Goal: Task Accomplishment & Management: Use online tool/utility

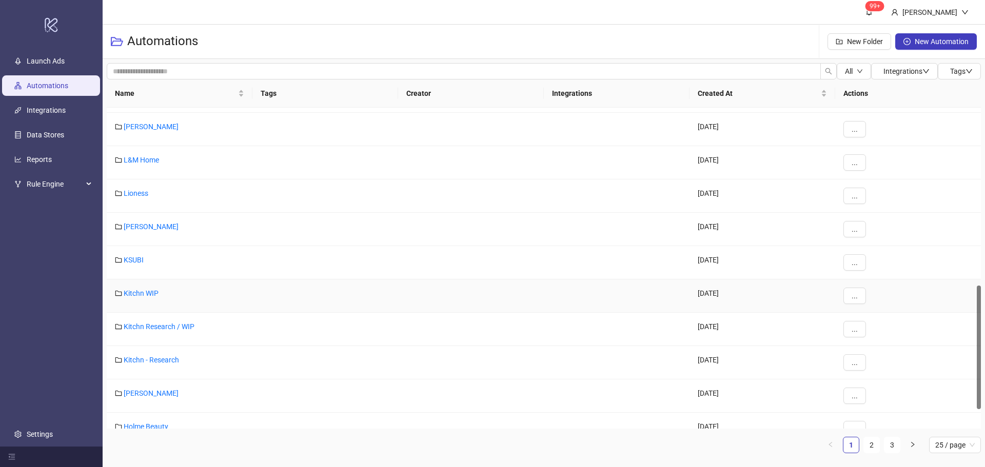
scroll to position [205, 0]
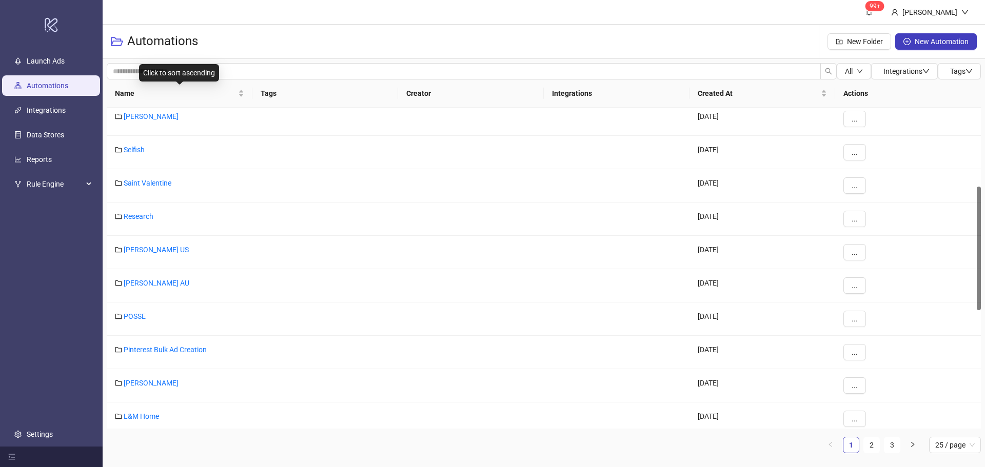
click at [196, 68] on div "Click to sort ascending" at bounding box center [179, 72] width 80 height 17
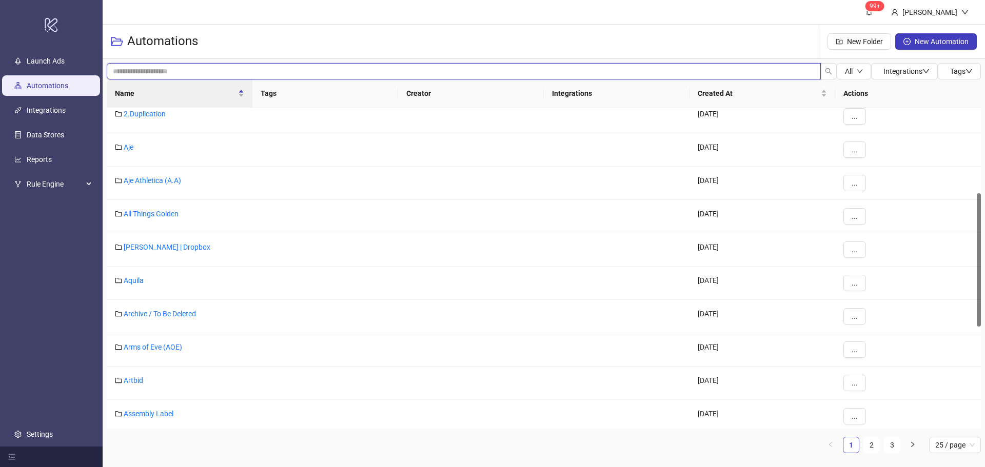
click at [130, 72] on input "search" at bounding box center [464, 71] width 714 height 16
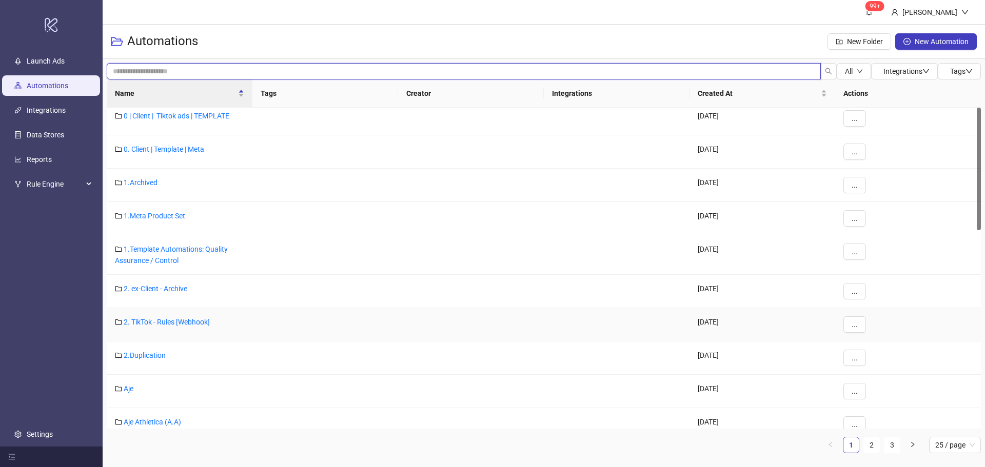
scroll to position [0, 0]
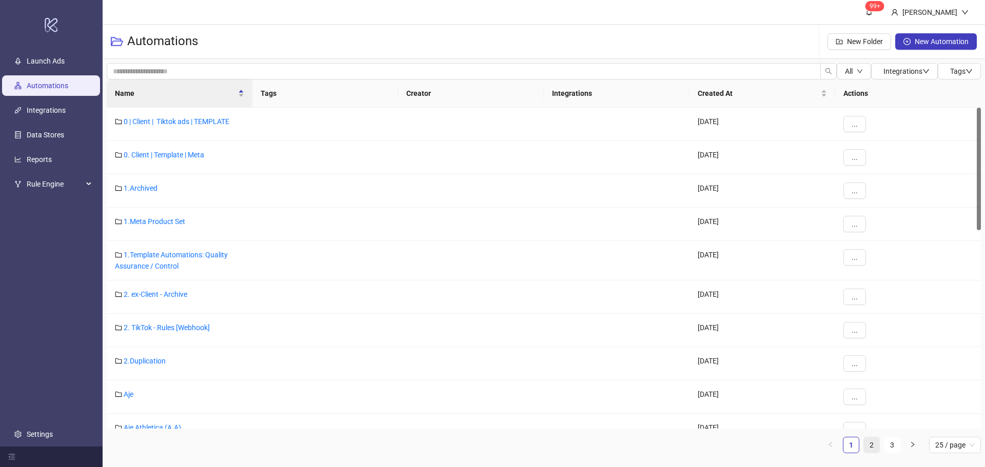
click at [867, 444] on link "2" at bounding box center [871, 445] width 15 height 15
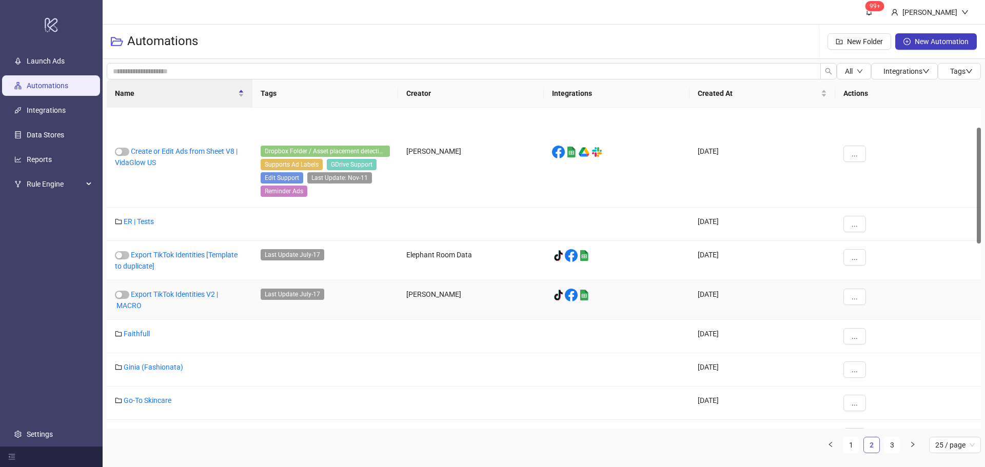
scroll to position [55, 0]
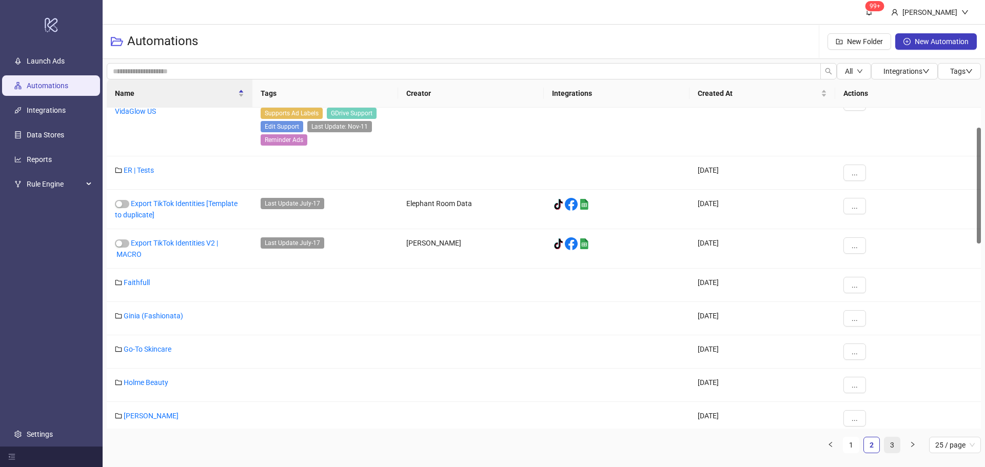
click at [890, 443] on link "3" at bounding box center [891, 445] width 15 height 15
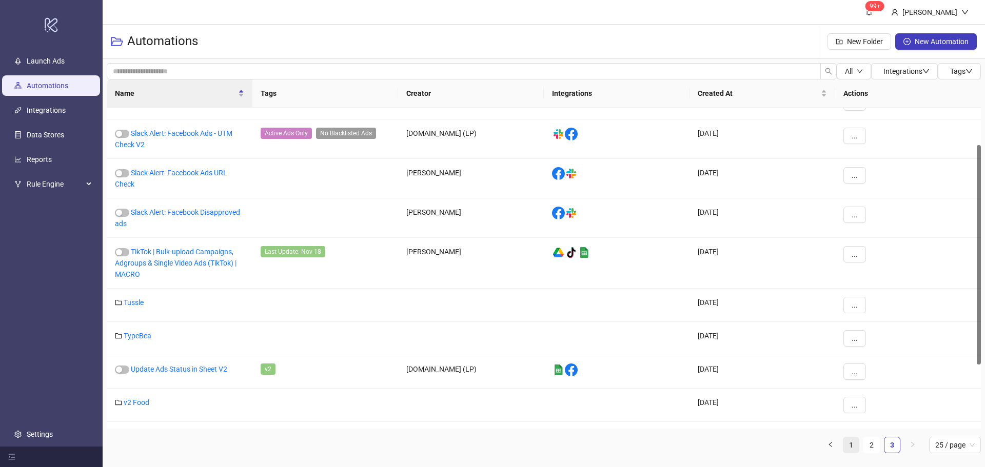
click at [843, 445] on link "1" at bounding box center [850, 445] width 15 height 15
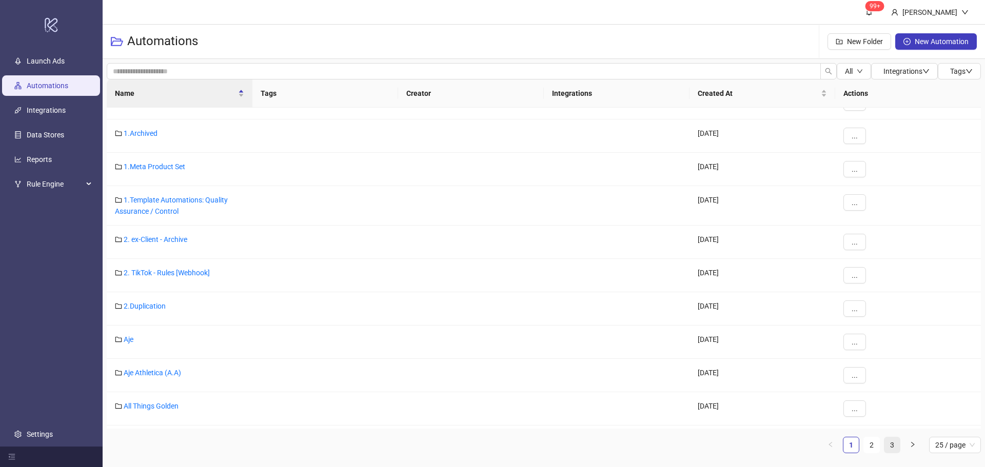
click at [895, 443] on link "3" at bounding box center [891, 445] width 15 height 15
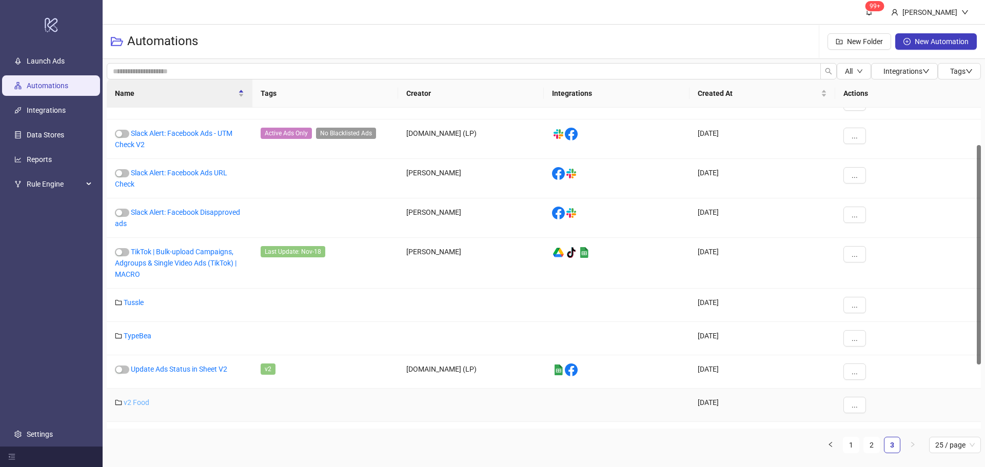
click at [133, 401] on link "v2 Food" at bounding box center [137, 403] width 26 height 8
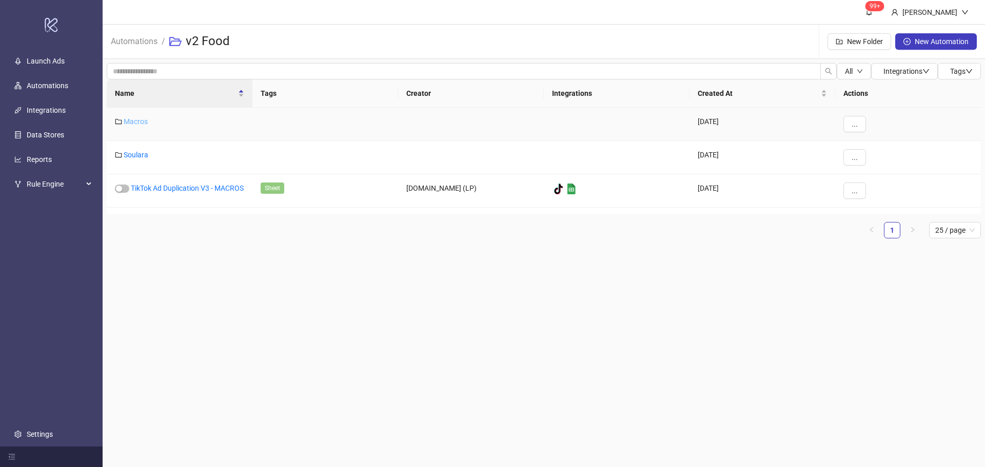
click at [138, 121] on link "Macros" at bounding box center [136, 121] width 24 height 8
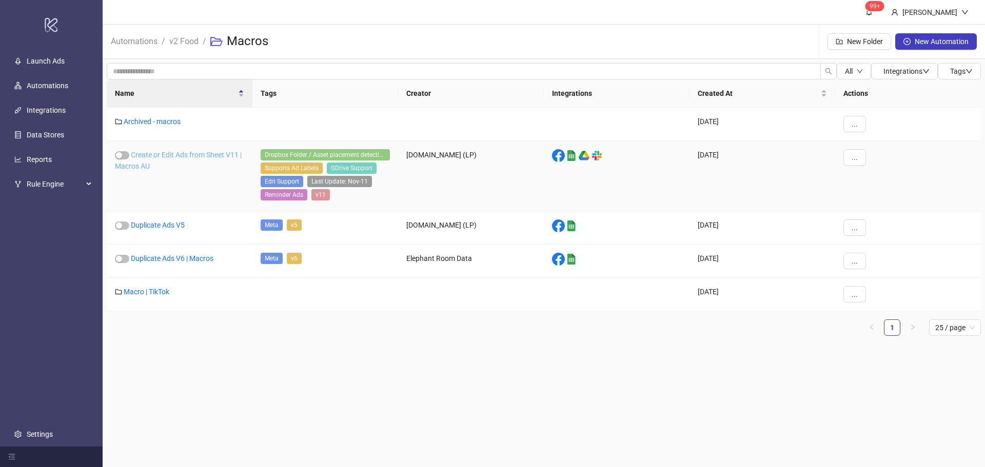
click at [143, 155] on link "Create or Edit Ads from Sheet V11 | Macros AU" at bounding box center [178, 160] width 127 height 19
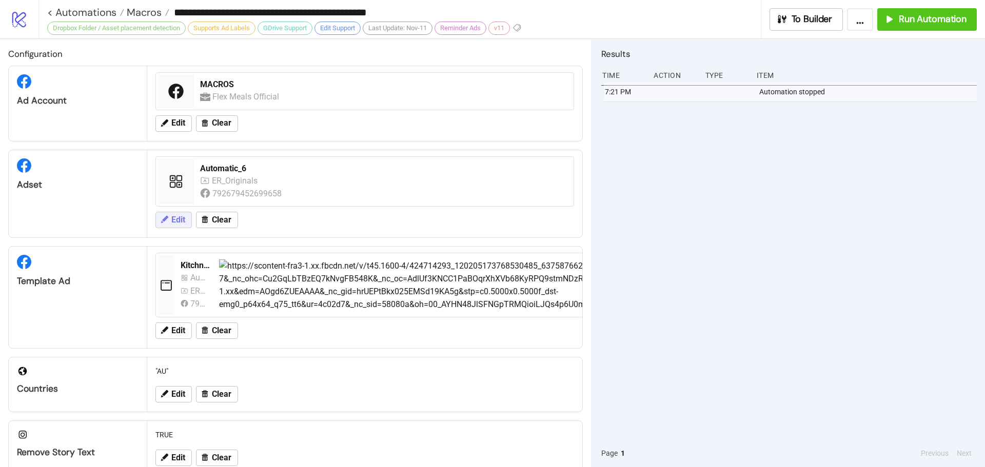
click at [179, 217] on span "Edit" at bounding box center [178, 219] width 14 height 9
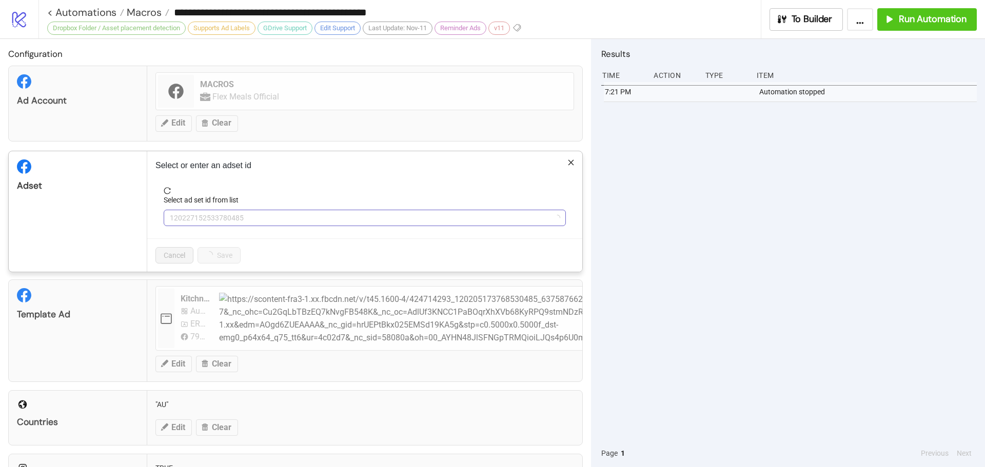
click at [233, 215] on span "120227152533780485" at bounding box center [365, 217] width 390 height 15
type input "**"
drag, startPoint x: 229, startPoint y: 213, endPoint x: 225, endPoint y: 209, distance: 5.5
click at [229, 212] on span "Automatic_6" at bounding box center [365, 217] width 390 height 15
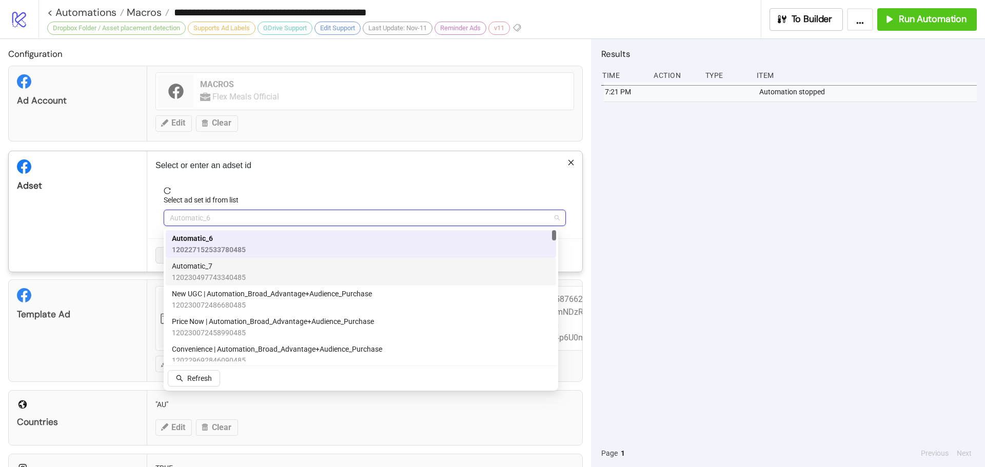
click at [217, 280] on span "120230497743340485" at bounding box center [209, 277] width 74 height 11
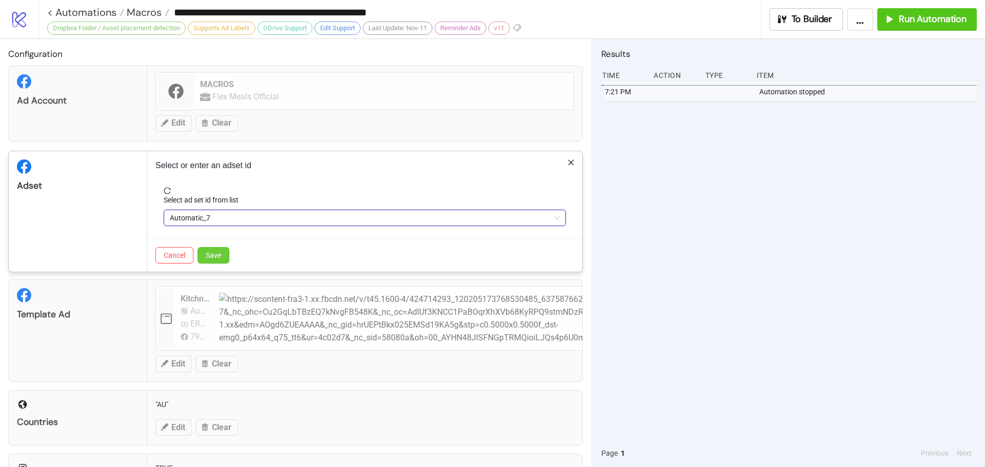
click at [221, 259] on button "Save" at bounding box center [213, 255] width 32 height 16
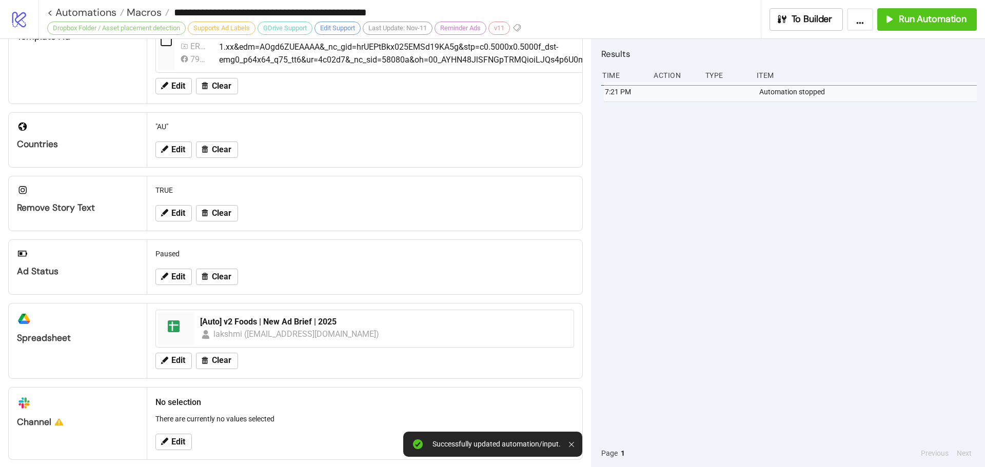
scroll to position [61, 0]
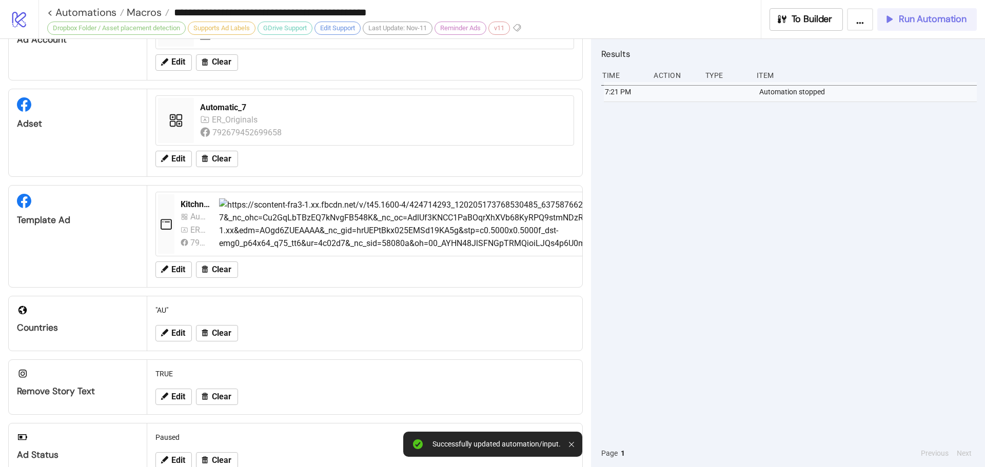
click at [932, 17] on span "Run Automation" at bounding box center [933, 19] width 68 height 12
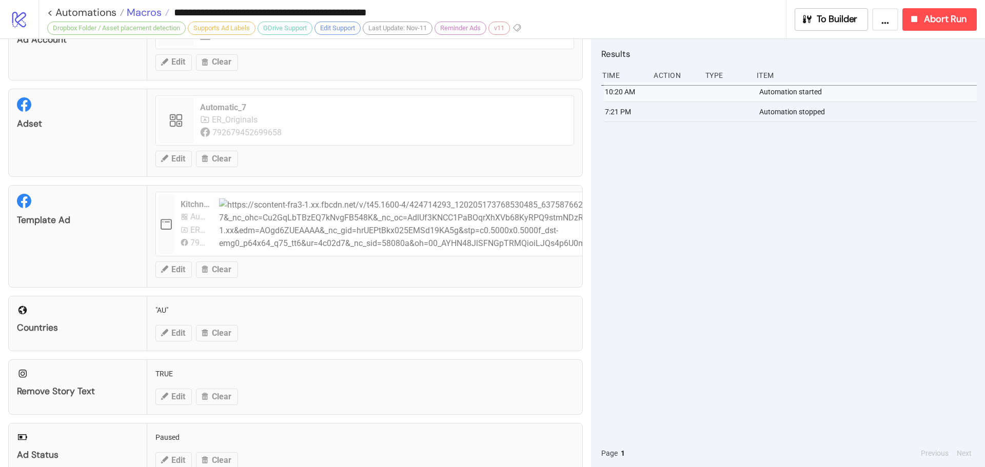
click at [128, 12] on span "Macros" at bounding box center [142, 12] width 37 height 13
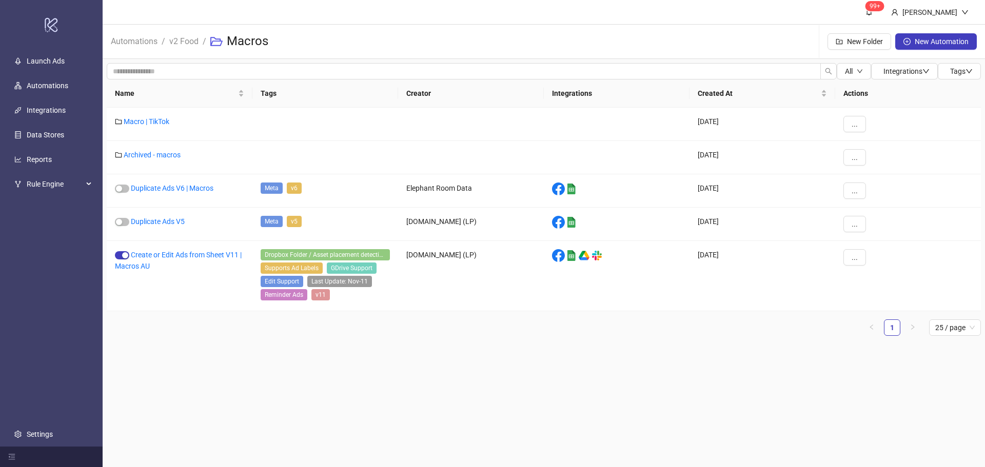
click at [188, 47] on span "v2 Food" at bounding box center [183, 41] width 29 height 13
click at [184, 42] on link "v2 Food" at bounding box center [183, 40] width 33 height 11
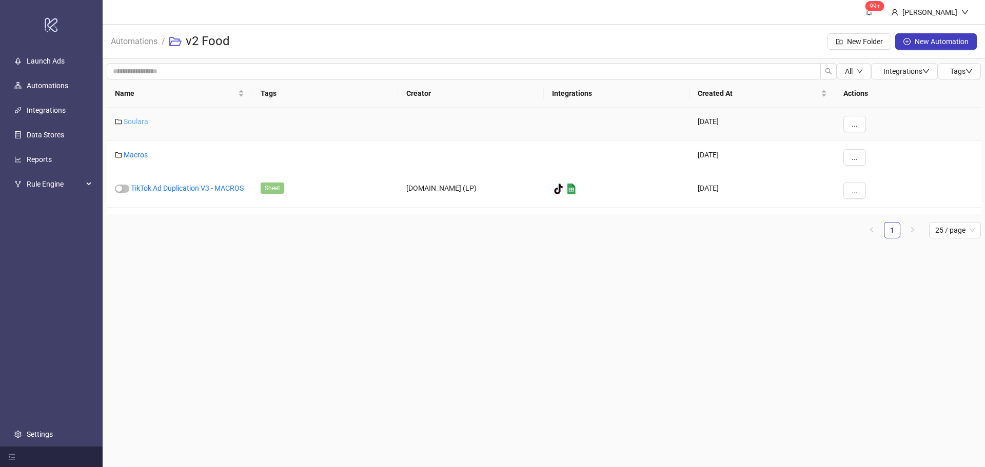
click at [138, 118] on link "Soulara" at bounding box center [136, 121] width 25 height 8
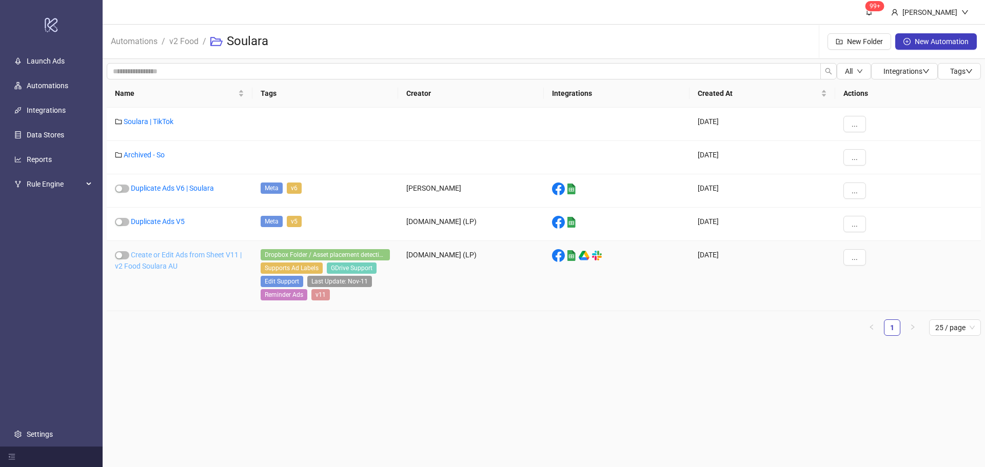
click at [161, 255] on link "Create or Edit Ads from Sheet V11 | v2 Food Soulara AU" at bounding box center [178, 260] width 127 height 19
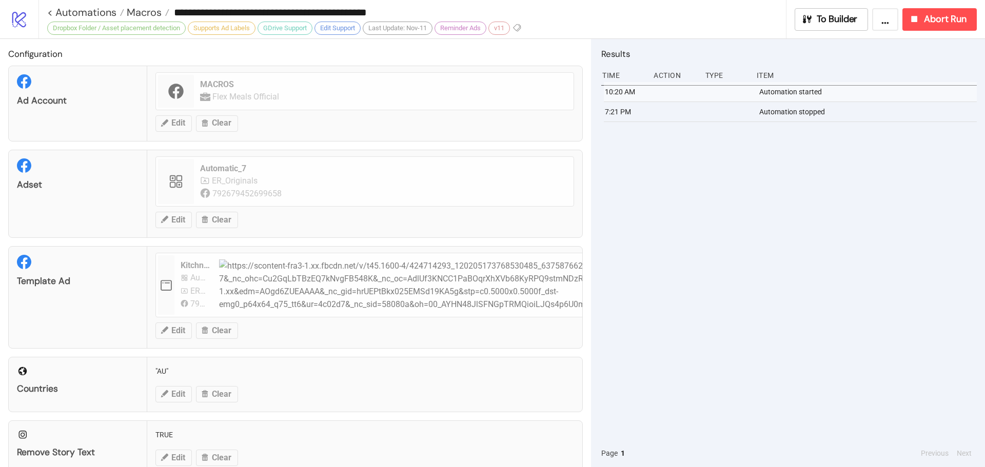
type input "**********"
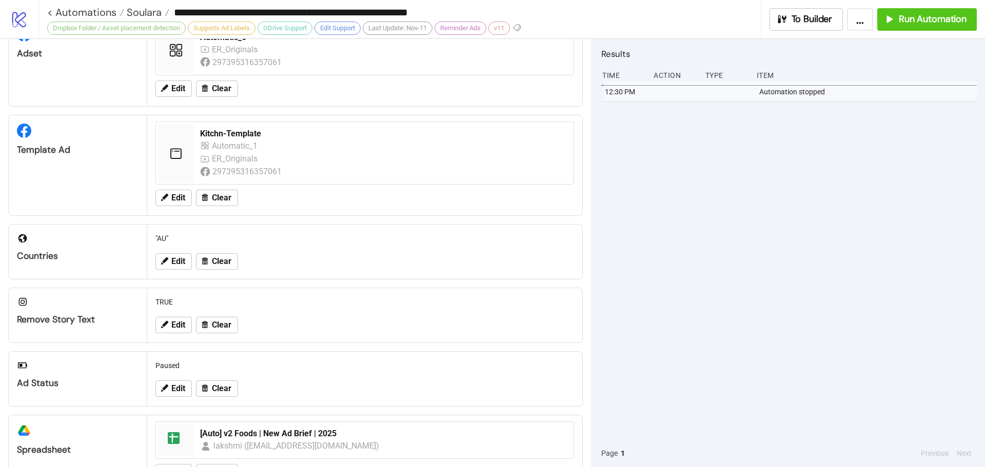
scroll to position [356, 0]
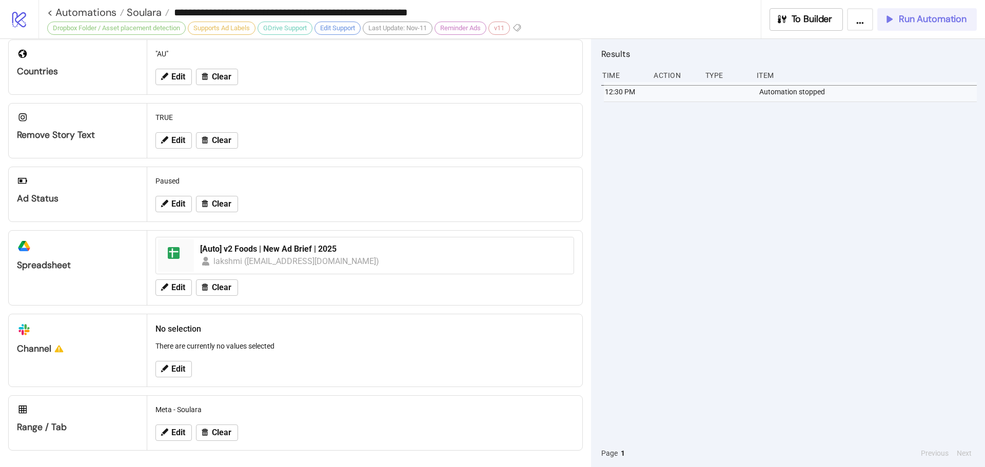
click at [915, 16] on span "Run Automation" at bounding box center [933, 19] width 68 height 12
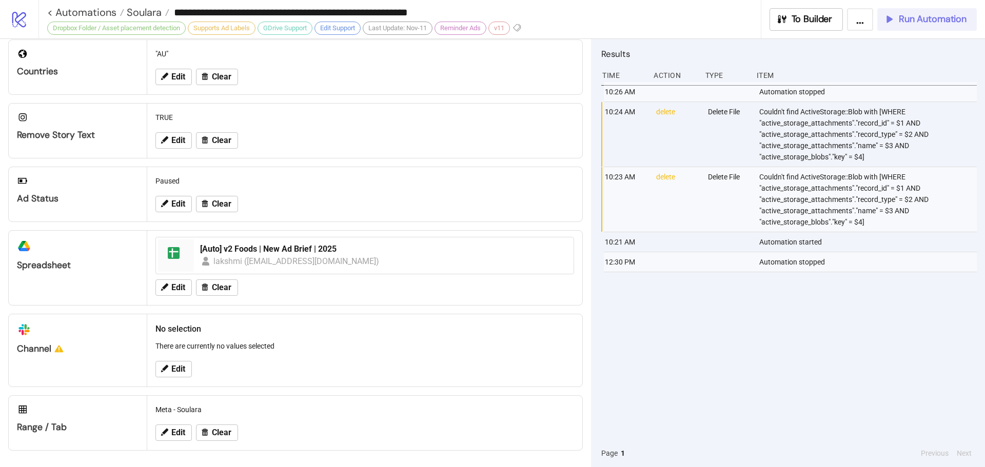
click at [949, 16] on span "Run Automation" at bounding box center [933, 19] width 68 height 12
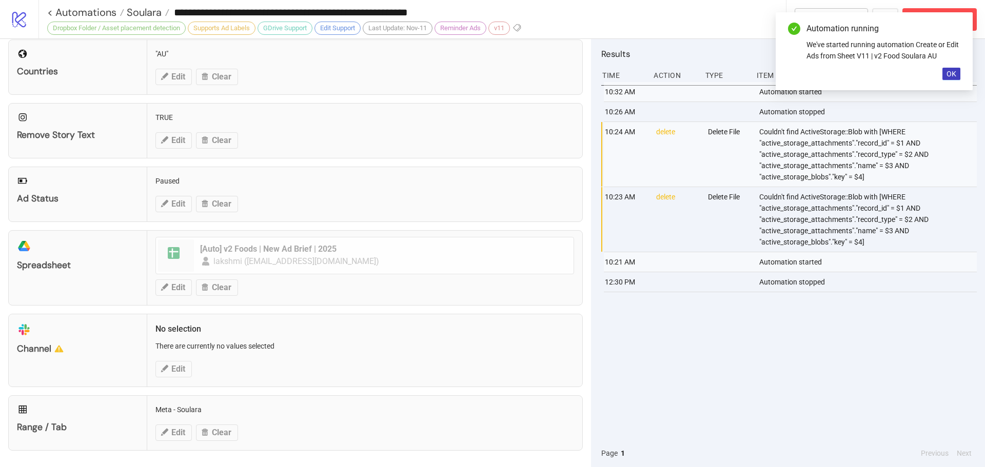
drag, startPoint x: 952, startPoint y: 75, endPoint x: 959, endPoint y: 56, distance: 20.5
click at [952, 74] on span "OK" at bounding box center [951, 74] width 10 height 8
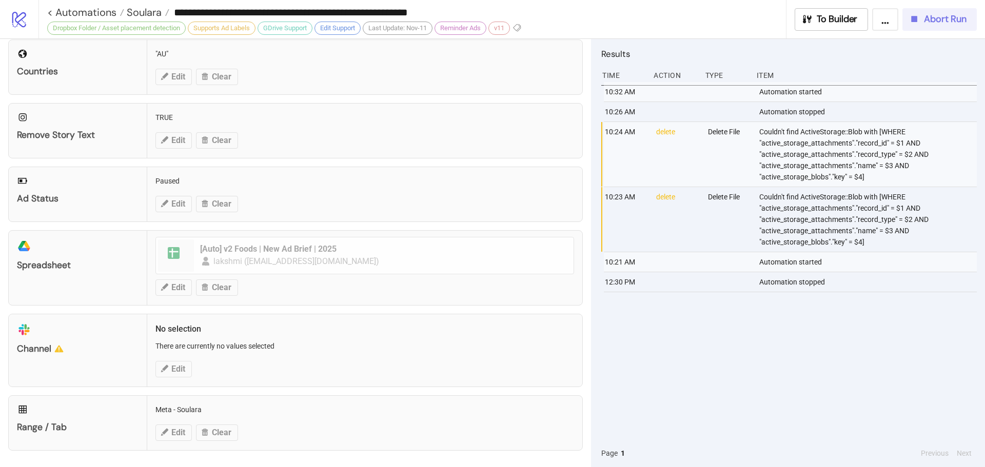
click at [927, 21] on span "Abort Run" at bounding box center [945, 19] width 43 height 12
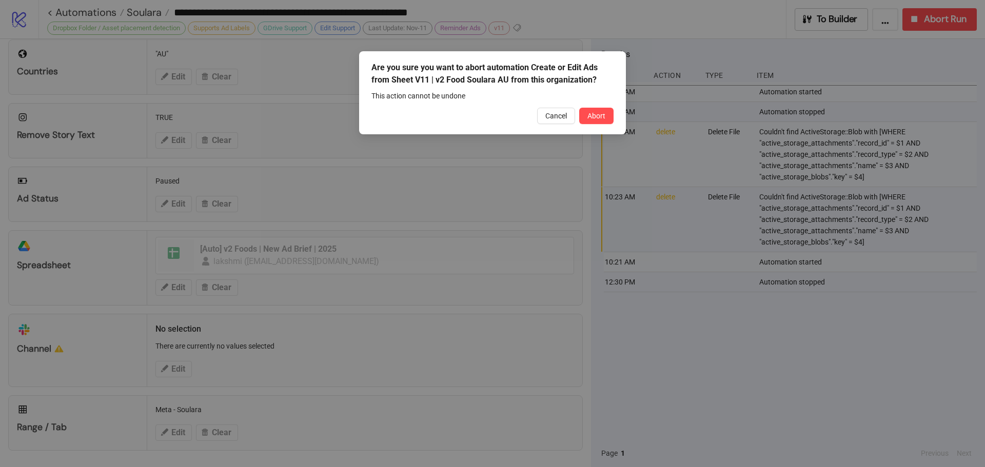
click at [603, 117] on span "Abort" at bounding box center [596, 116] width 18 height 8
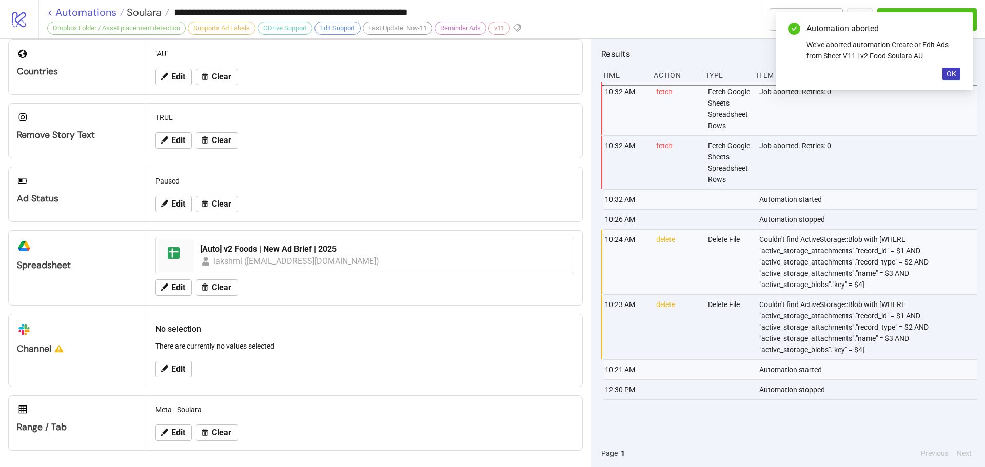
click at [105, 10] on link "< Automations" at bounding box center [85, 12] width 77 height 10
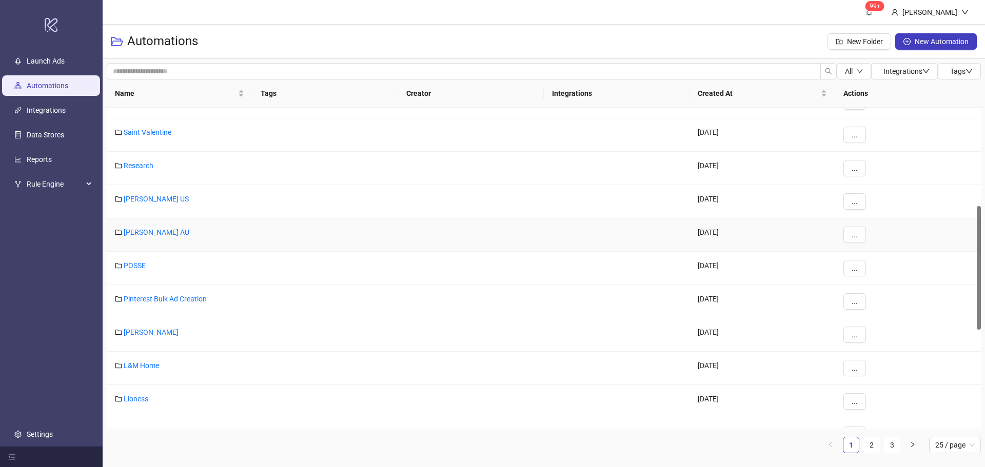
scroll to position [512, 0]
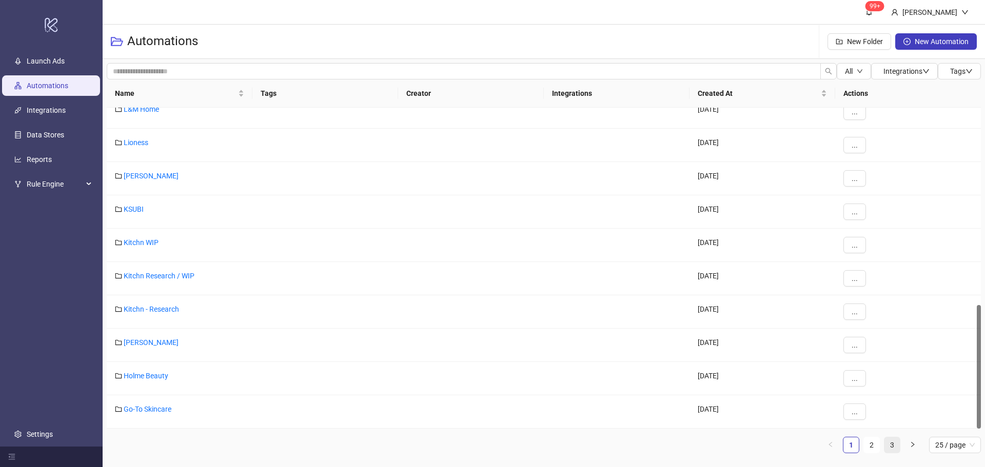
click at [891, 444] on link "3" at bounding box center [891, 445] width 15 height 15
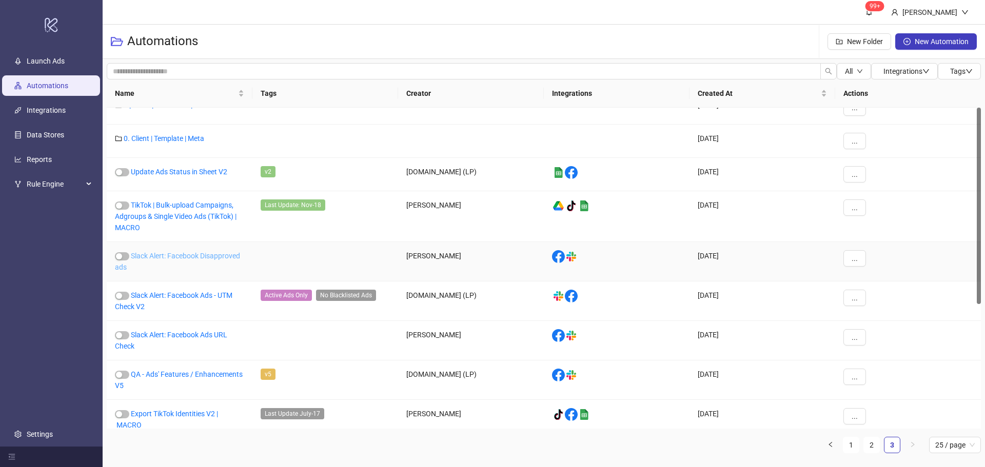
scroll to position [0, 0]
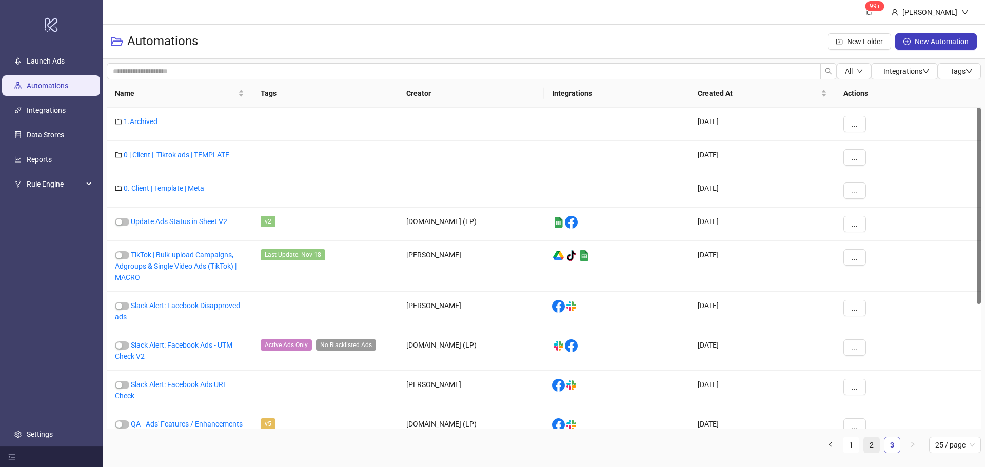
click at [869, 445] on link "2" at bounding box center [871, 445] width 15 height 15
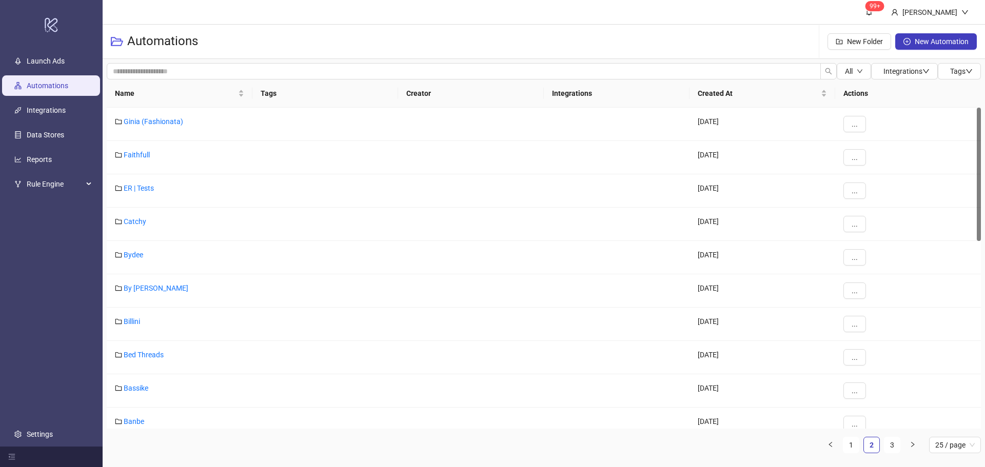
click at [860, 445] on ul "1 2 3 25 / page" at bounding box center [544, 445] width 874 height 16
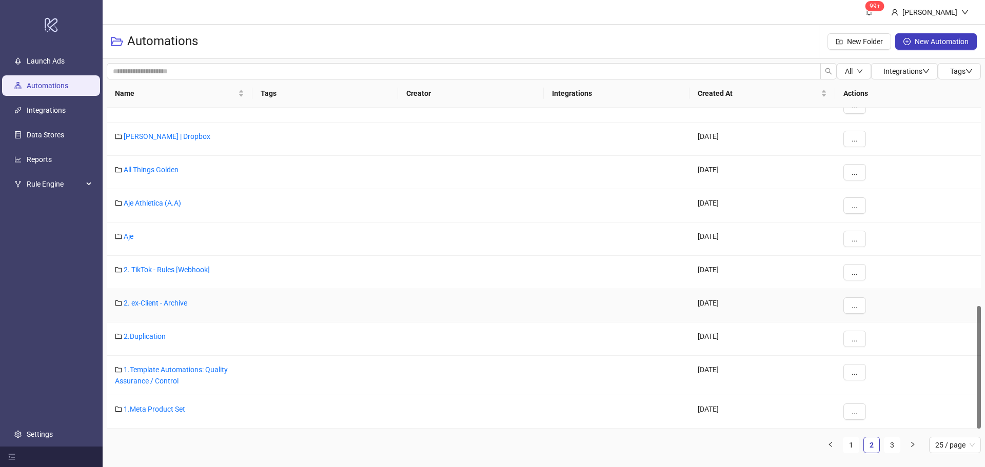
scroll to position [519, 0]
click at [850, 446] on link "1" at bounding box center [850, 445] width 15 height 15
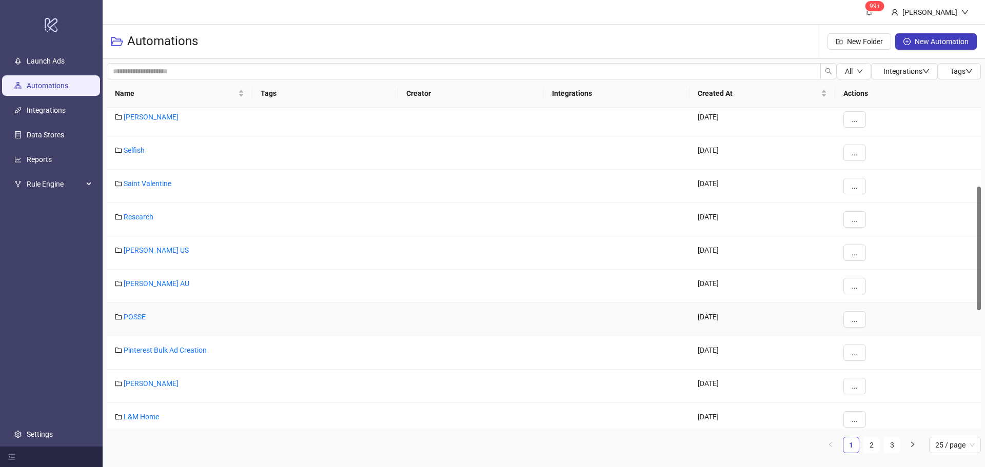
scroll to position [0, 0]
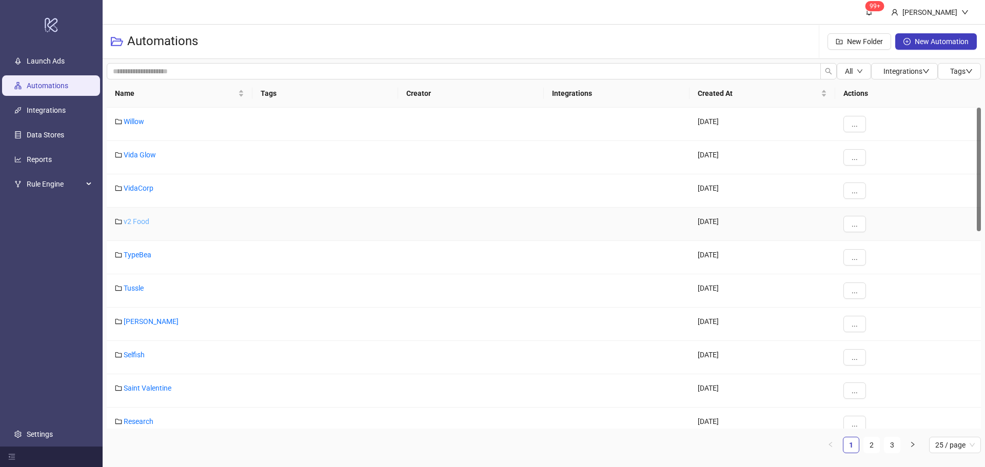
click at [134, 217] on link "v2 Food" at bounding box center [137, 221] width 26 height 8
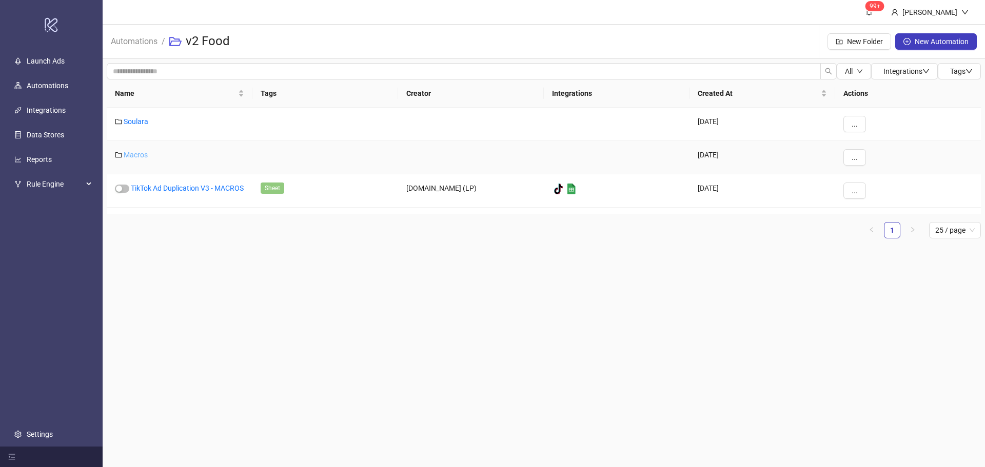
click at [144, 152] on link "Macros" at bounding box center [136, 155] width 24 height 8
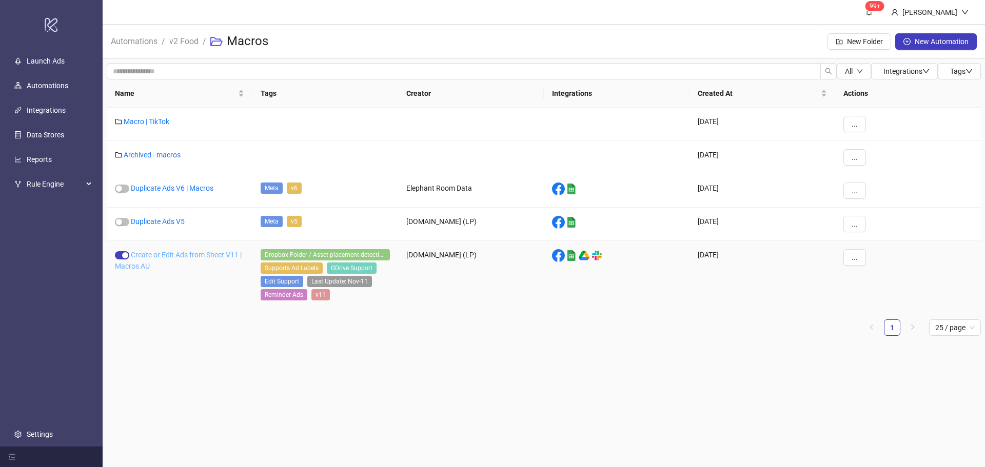
click at [151, 257] on link "Create or Edit Ads from Sheet V11 | Macros AU" at bounding box center [178, 260] width 127 height 19
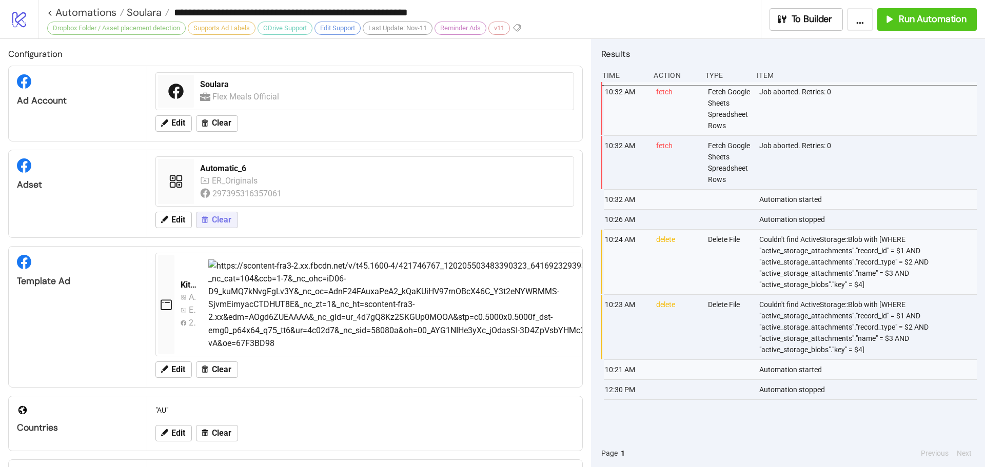
type input "**********"
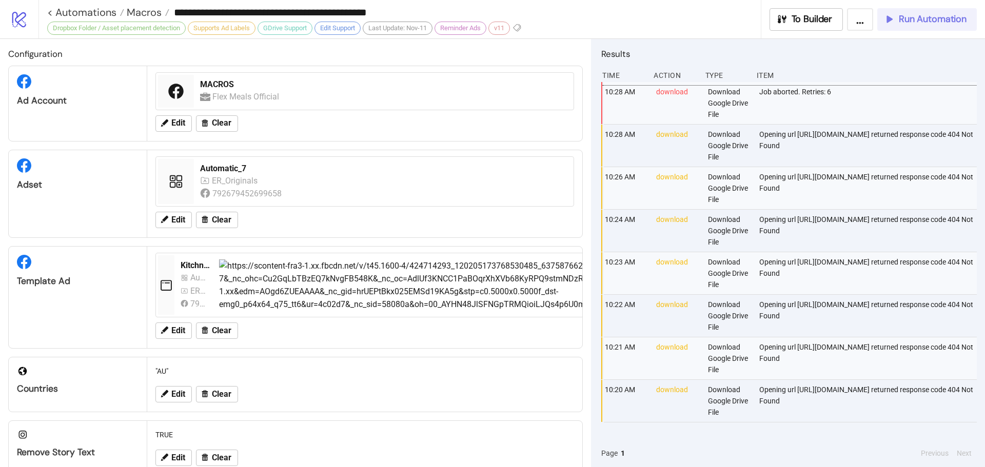
click at [903, 23] on span "Run Automation" at bounding box center [933, 19] width 68 height 12
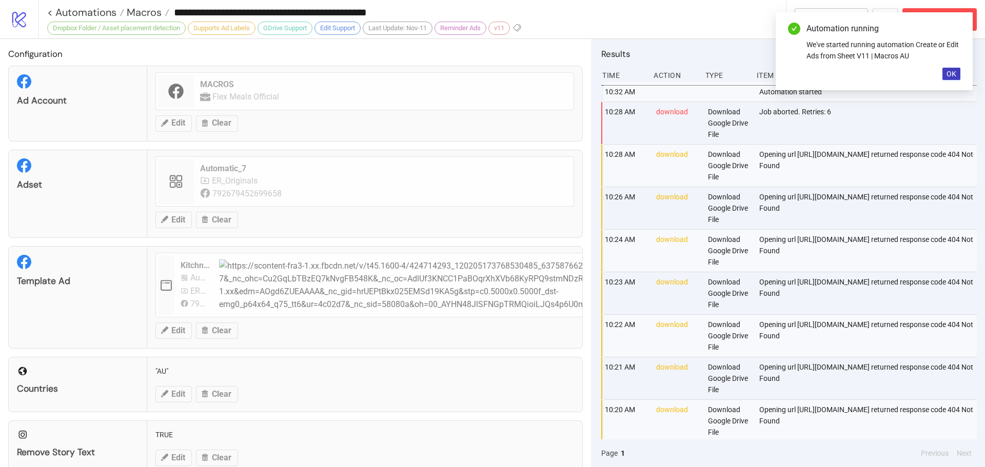
drag, startPoint x: 949, startPoint y: 74, endPoint x: 706, endPoint y: 331, distance: 353.8
click at [949, 74] on span "OK" at bounding box center [951, 74] width 10 height 8
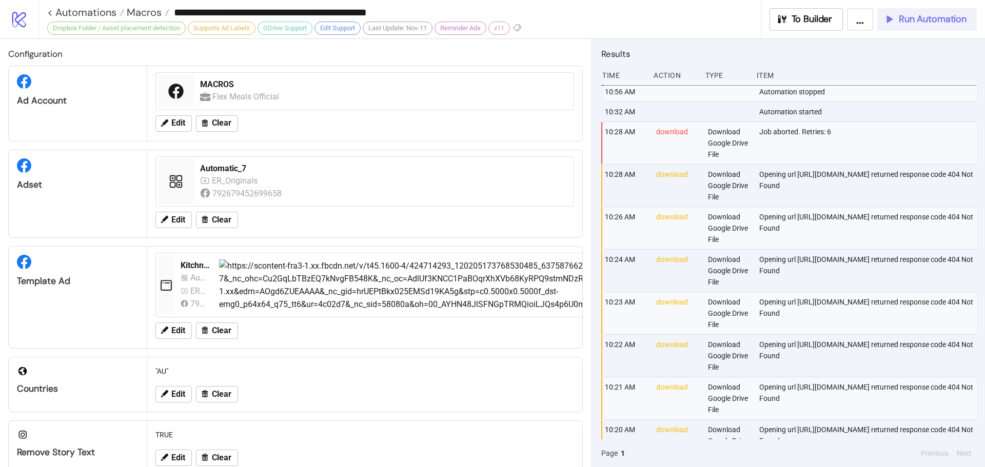
click at [923, 22] on span "Run Automation" at bounding box center [933, 19] width 68 height 12
